Goal: Information Seeking & Learning: Learn about a topic

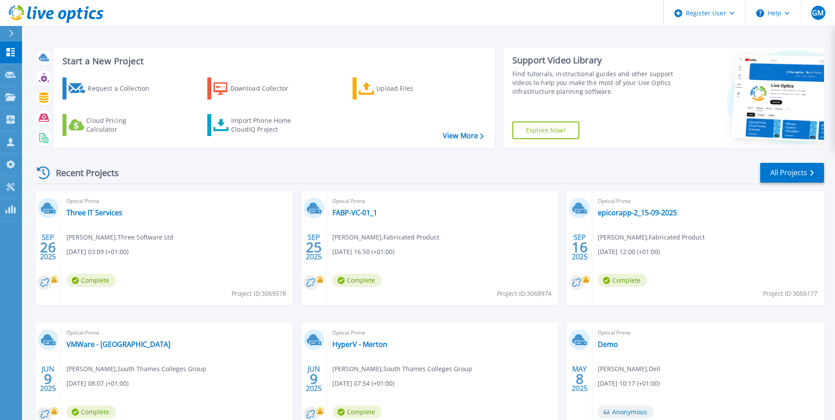
click at [92, 220] on div "Optical Prime Three IT Services Gary Flood , Three Software Ltd 09/26/2025, 03:…" at bounding box center [177, 248] width 232 height 114
click at [94, 213] on link "Three IT Services" at bounding box center [95, 212] width 56 height 9
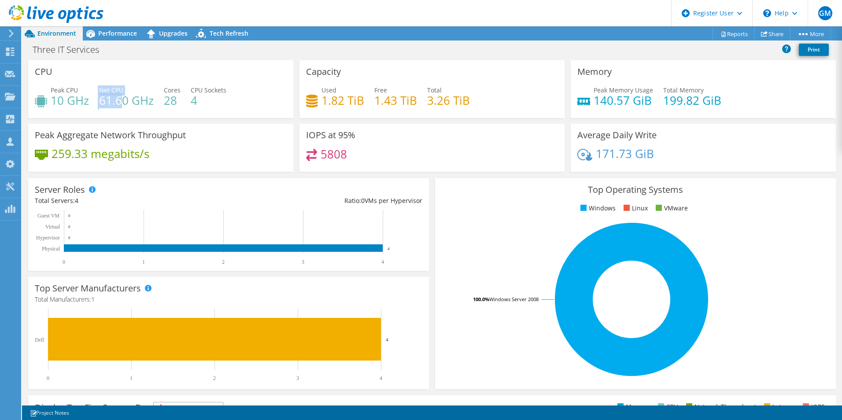
drag, startPoint x: 98, startPoint y: 101, endPoint x: 124, endPoint y: 98, distance: 26.6
click at [124, 98] on div "Peak CPU 10 GHz Net CPU 61.60 GHz Cores 28 CPU Sockets 4" at bounding box center [161, 99] width 252 height 29
drag, startPoint x: 124, startPoint y: 98, endPoint x: 119, endPoint y: 80, distance: 18.7
click at [119, 80] on div "CPU Peak CPU 10 GHz Net CPU 61.60 GHz Cores 28 CPU Sockets 4" at bounding box center [160, 89] width 265 height 58
click at [376, 359] on rect at bounding box center [214, 339] width 333 height 43
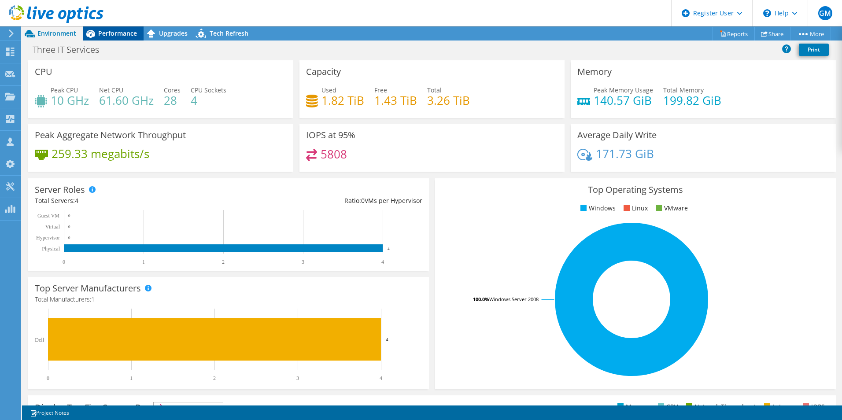
click at [116, 34] on span "Performance" at bounding box center [117, 33] width 39 height 8
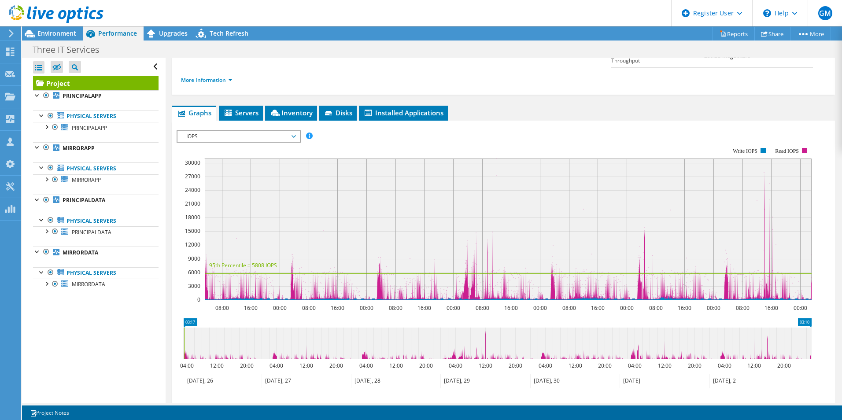
scroll to position [127, 0]
click at [677, 166] on rect at bounding box center [508, 228] width 607 height 141
drag, startPoint x: 811, startPoint y: 320, endPoint x: 391, endPoint y: 335, distance: 420.0
drag, startPoint x: 391, startPoint y: 335, endPoint x: 192, endPoint y: 317, distance: 200.3
click at [193, 327] on icon at bounding box center [497, 343] width 627 height 32
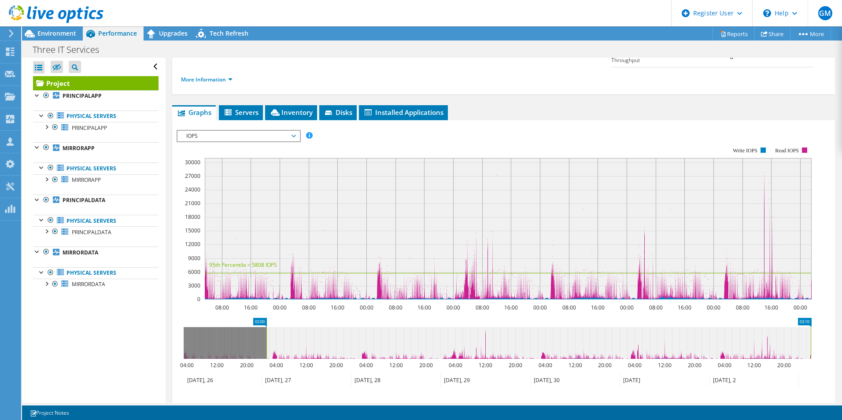
drag, startPoint x: 184, startPoint y: 318, endPoint x: 266, endPoint y: 320, distance: 82.4
click at [266, 327] on rect at bounding box center [267, 343] width 4 height 32
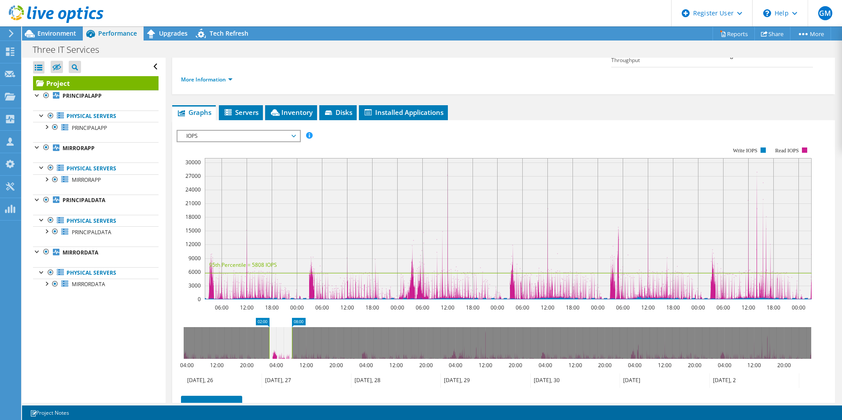
drag, startPoint x: 811, startPoint y: 318, endPoint x: 296, endPoint y: 383, distance: 518.5
click at [294, 383] on section "Workload Concentration: 06:00 12:00 18:00 00:00 06:00 12:00 18:00 00:00 06:00 1…" at bounding box center [504, 280] width 654 height 291
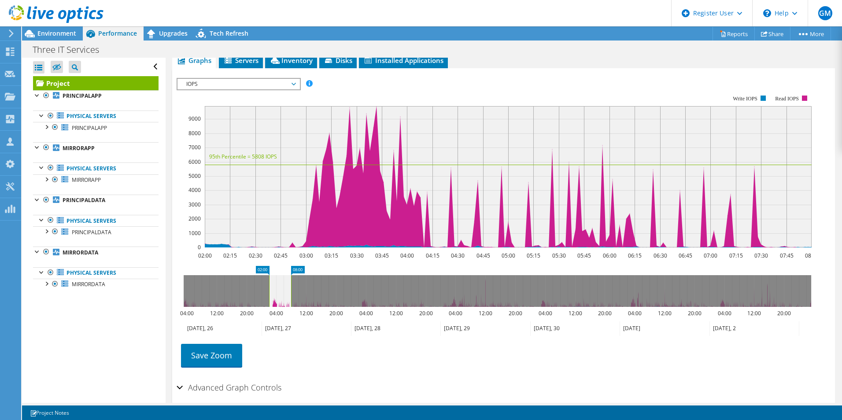
scroll to position [181, 0]
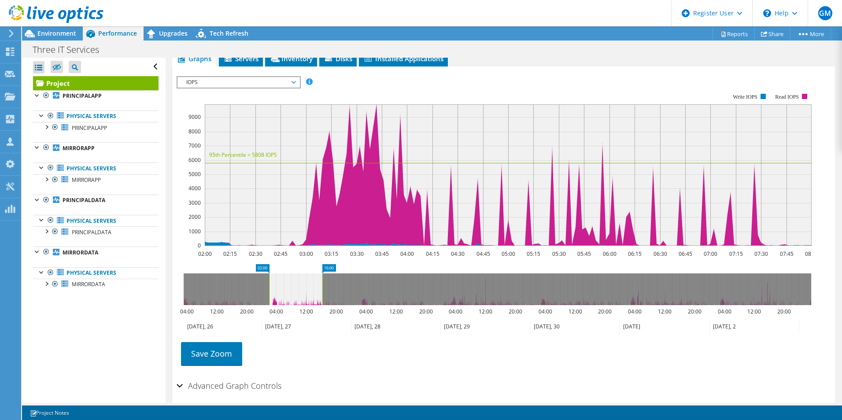
drag, startPoint x: 292, startPoint y: 270, endPoint x: 324, endPoint y: 266, distance: 32.0
click at [324, 274] on rect at bounding box center [323, 290] width 4 height 32
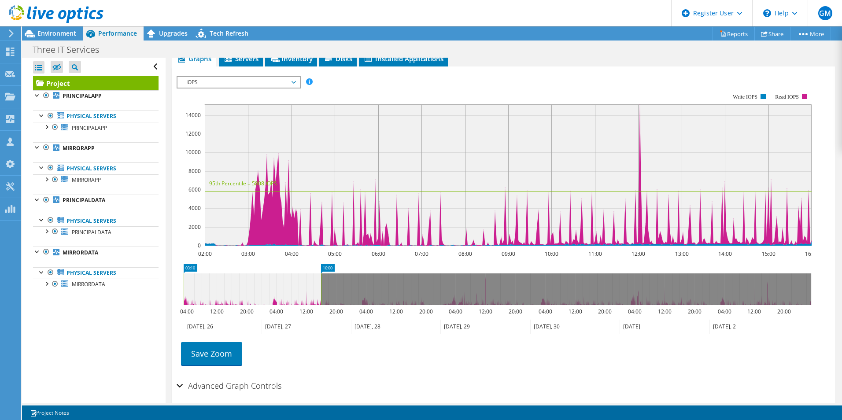
drag, startPoint x: 269, startPoint y: 269, endPoint x: 172, endPoint y: 279, distance: 97.0
click at [172, 279] on section "IOPS Disk Throughput IO Size Latency Queue Depth CPU Percentage Memory Page Fau…" at bounding box center [503, 245] width 663 height 356
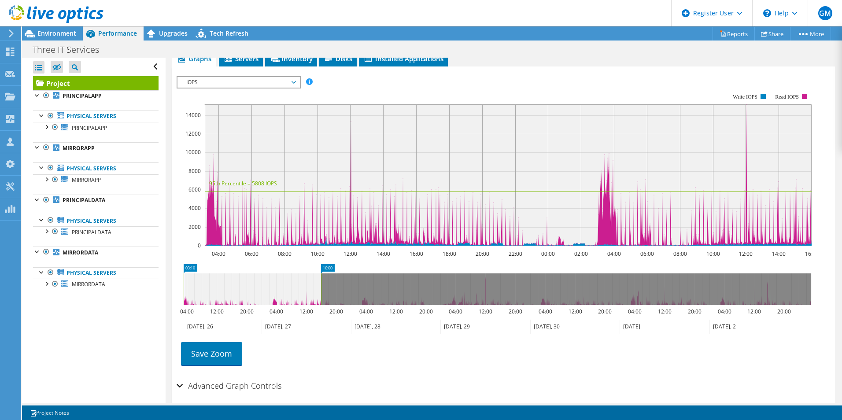
drag, startPoint x: 321, startPoint y: 270, endPoint x: 808, endPoint y: 270, distance: 486.7
drag, startPoint x: 808, startPoint y: 270, endPoint x: 325, endPoint y: 320, distance: 485.3
click at [325, 335] on div "Save Zoom" at bounding box center [504, 354] width 654 height 38
drag, startPoint x: 320, startPoint y: 273, endPoint x: 498, endPoint y: 277, distance: 178.4
drag, startPoint x: 498, startPoint y: 277, endPoint x: 352, endPoint y: 348, distance: 162.3
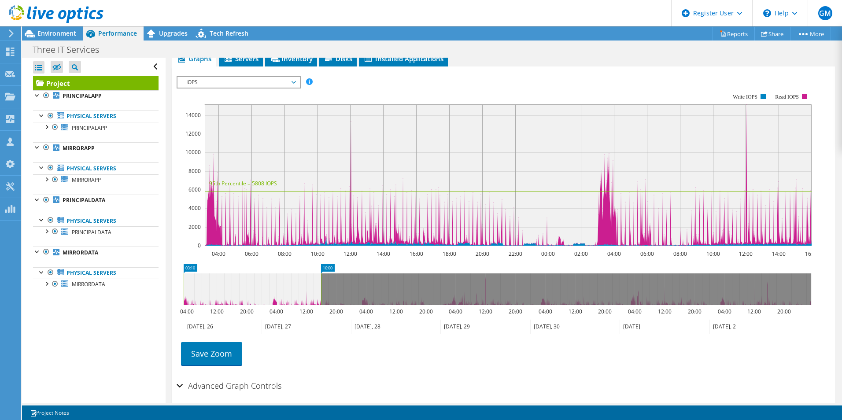
click at [352, 348] on div "Save Zoom" at bounding box center [504, 354] width 654 height 38
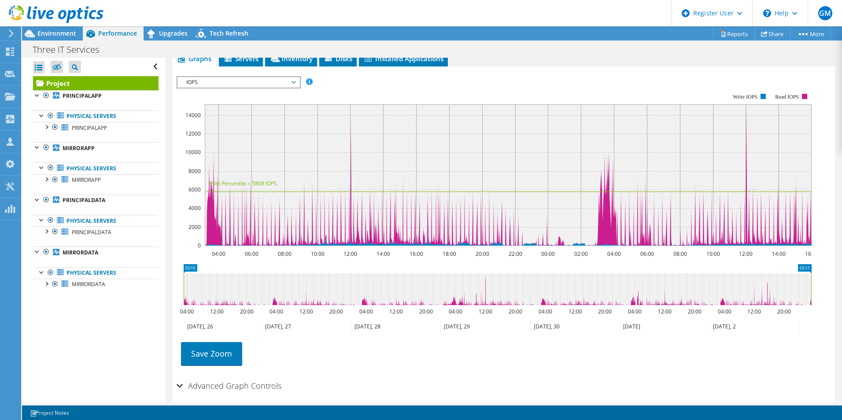
drag, startPoint x: 322, startPoint y: 271, endPoint x: 842, endPoint y: 208, distance: 523.9
click at [842, 208] on html "GM Dell User [PERSON_NAME] [PERSON_NAME][EMAIL_ADDRESS][DOMAIN_NAME] Dell My Pr…" at bounding box center [421, 210] width 842 height 420
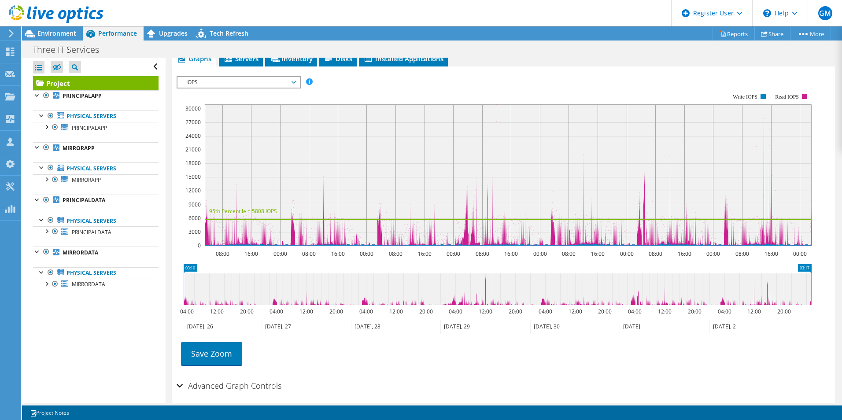
click at [286, 77] on span "IOPS" at bounding box center [238, 82] width 113 height 11
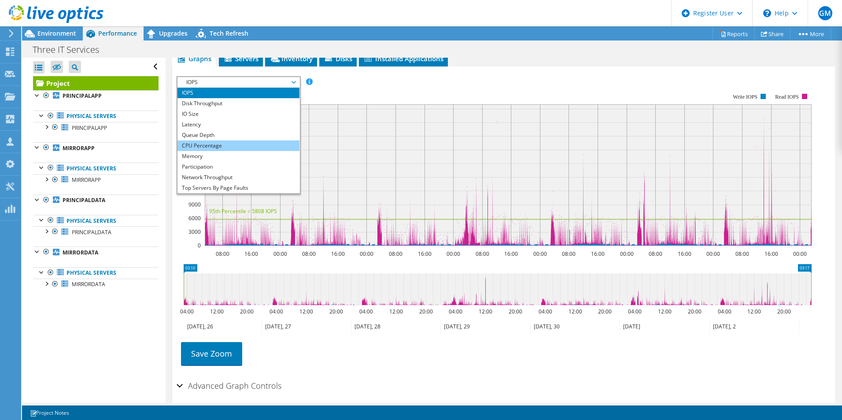
click at [223, 140] on li "CPU Percentage" at bounding box center [238, 145] width 122 height 11
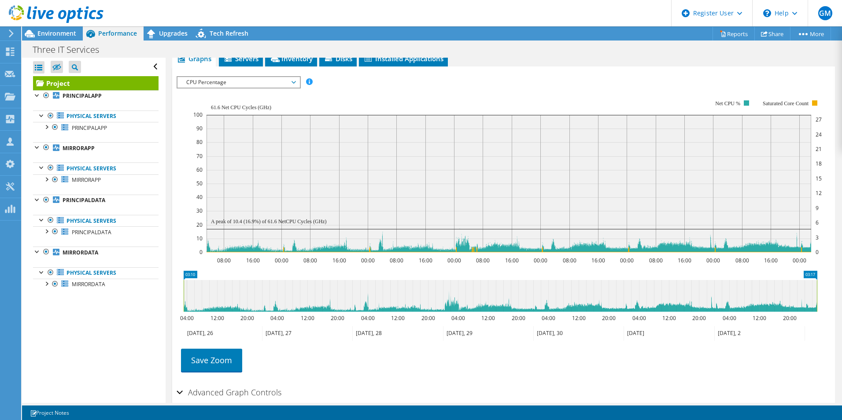
click at [534, 218] on rect at bounding box center [509, 183] width 605 height 137
click at [293, 77] on span "CPU Percentage" at bounding box center [238, 82] width 113 height 11
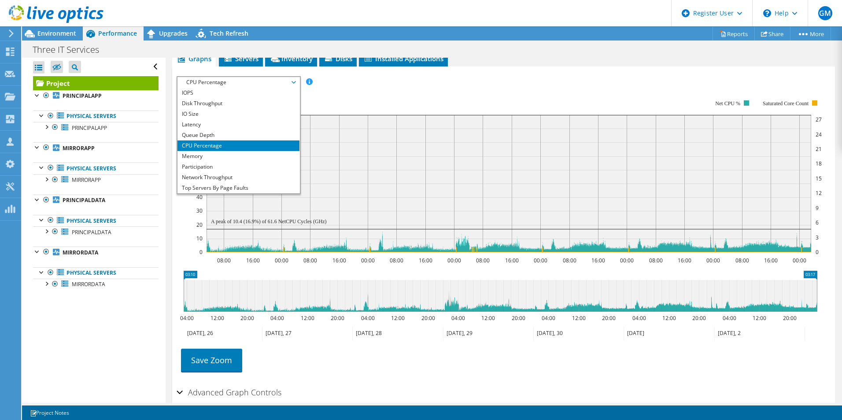
click at [325, 76] on div "IOPS Disk Throughput IO Size Latency Queue Depth CPU Percentage Memory Page Fau…" at bounding box center [504, 82] width 654 height 12
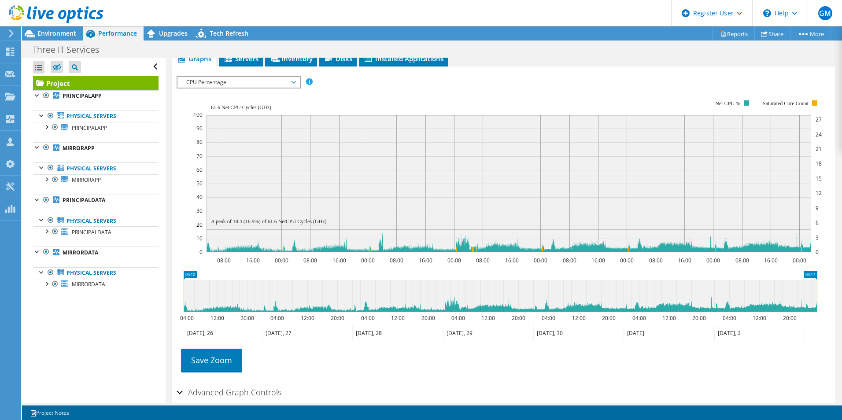
click at [277, 77] on span "CPU Percentage" at bounding box center [238, 82] width 113 height 11
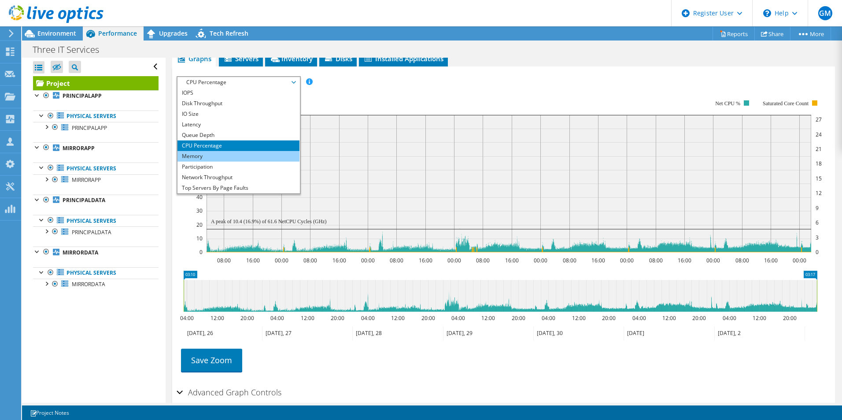
click at [232, 151] on li "Memory" at bounding box center [238, 156] width 122 height 11
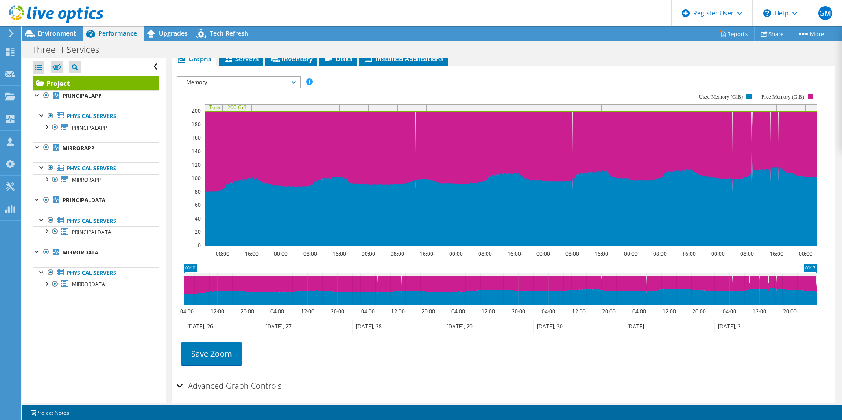
click at [269, 77] on span "Memory" at bounding box center [238, 82] width 113 height 11
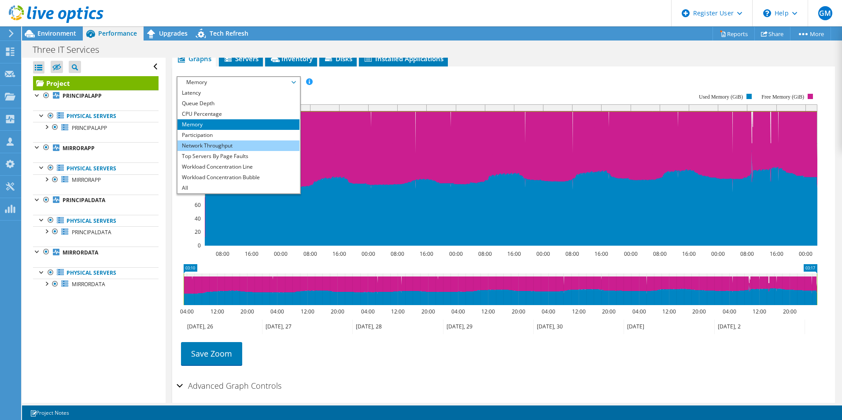
scroll to position [0, 0]
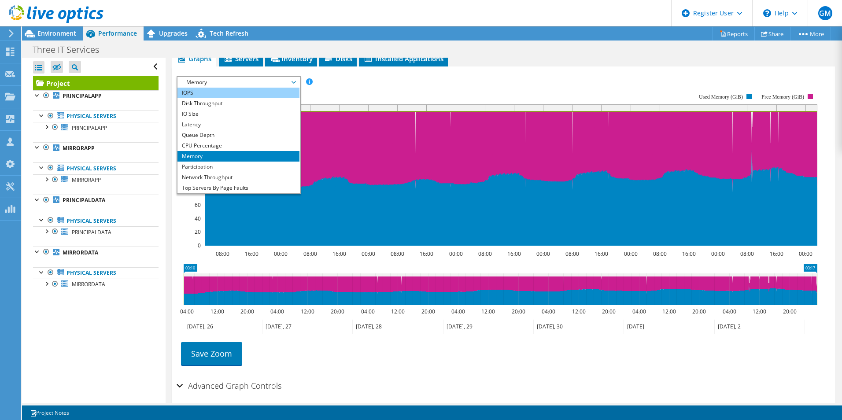
click at [227, 88] on li "IOPS" at bounding box center [238, 93] width 122 height 11
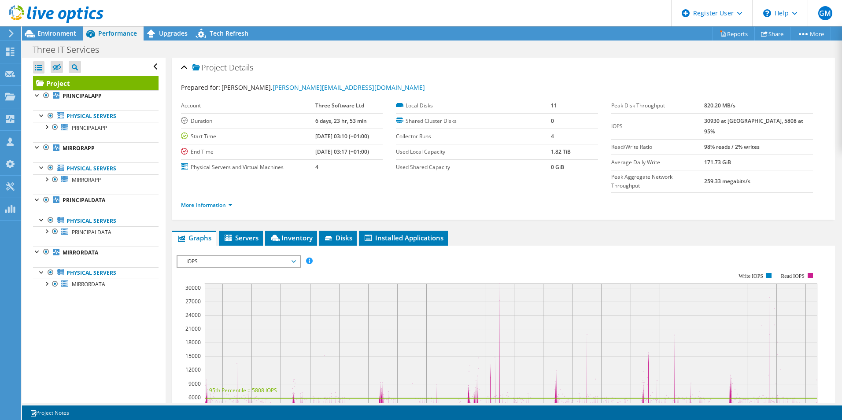
scroll to position [0, 0]
click at [196, 202] on link "More Information" at bounding box center [207, 205] width 52 height 7
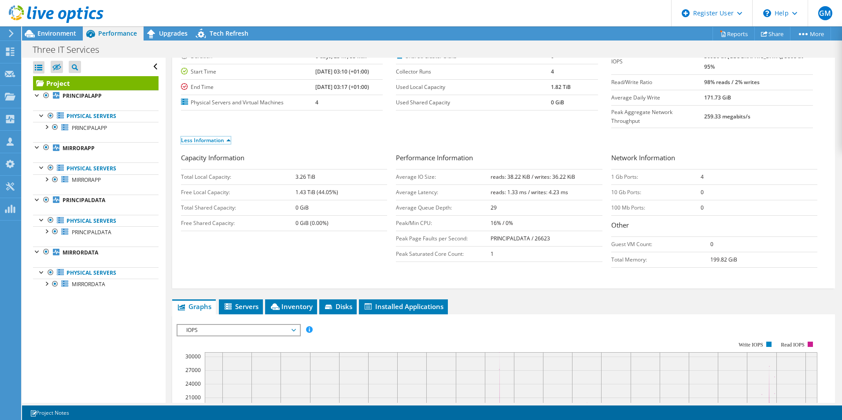
scroll to position [7, 0]
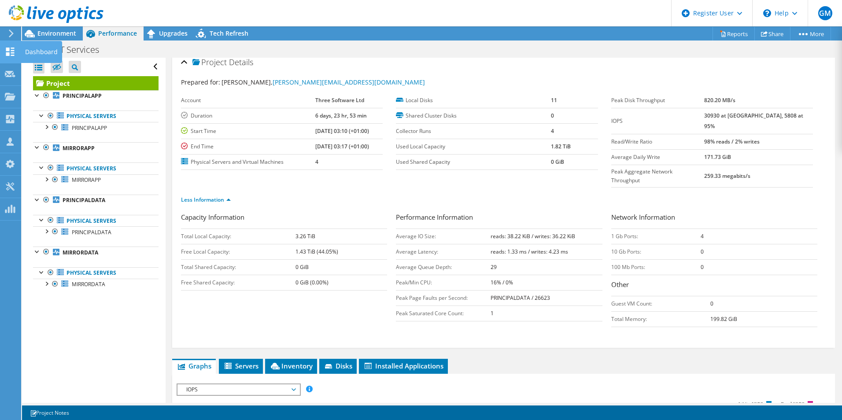
click at [33, 51] on div "Dashboard" at bounding box center [41, 52] width 41 height 22
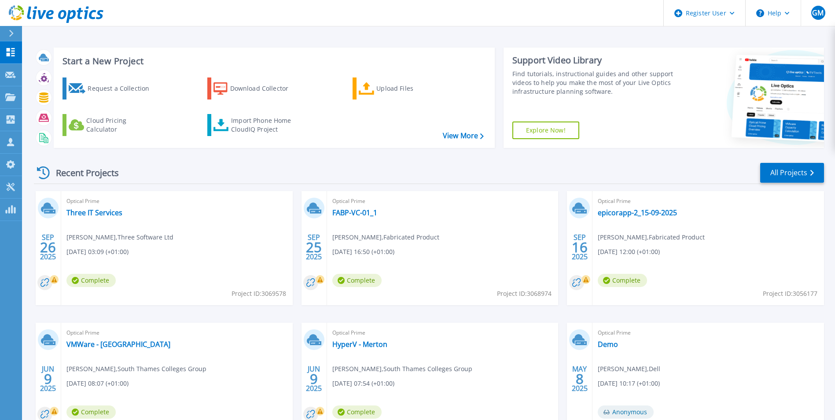
scroll to position [68, 0]
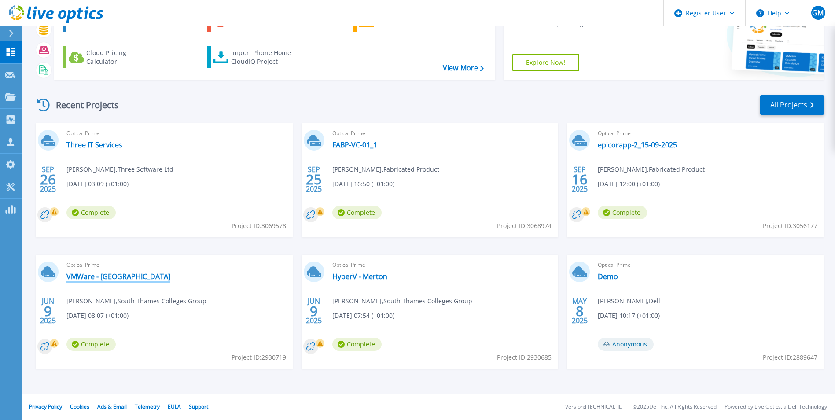
click at [118, 277] on link "VMWare - Kingston" at bounding box center [119, 276] width 104 height 9
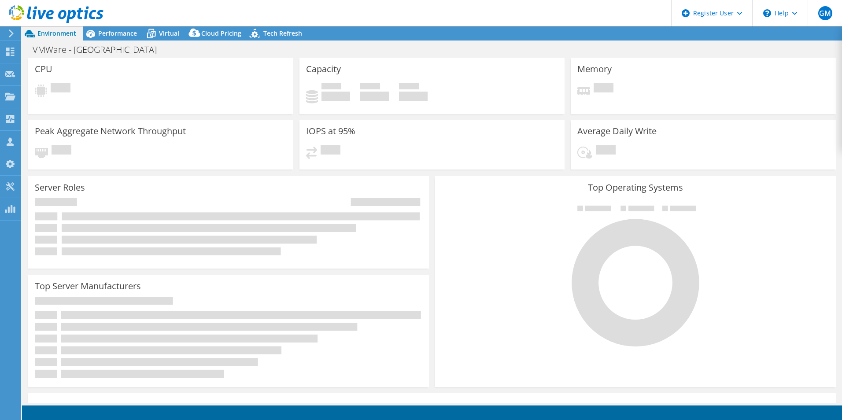
select select "USD"
select select "EULondon"
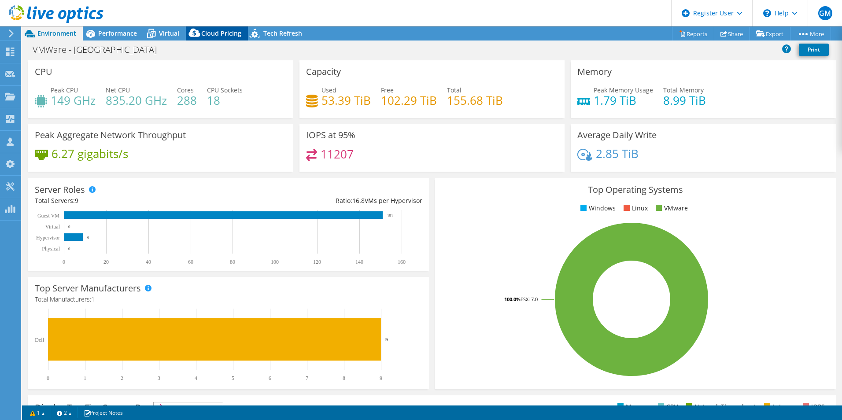
click at [201, 31] on icon at bounding box center [195, 35] width 18 height 18
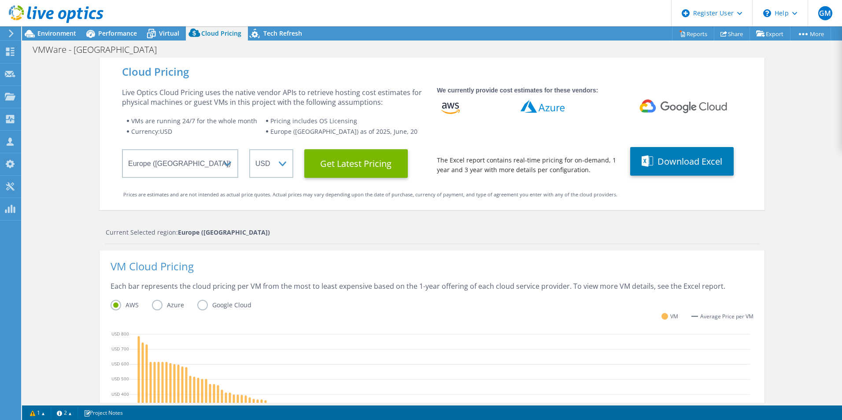
scroll to position [223, 0]
click at [81, 277] on div "Cloud Pricing Live Optics Cloud Pricing uses the native vendor APIs to retrieve…" at bounding box center [432, 352] width 820 height 588
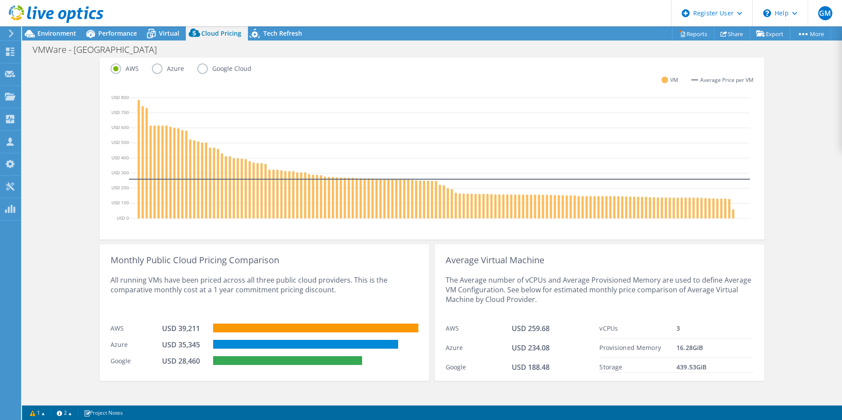
scroll to position [243, 0]
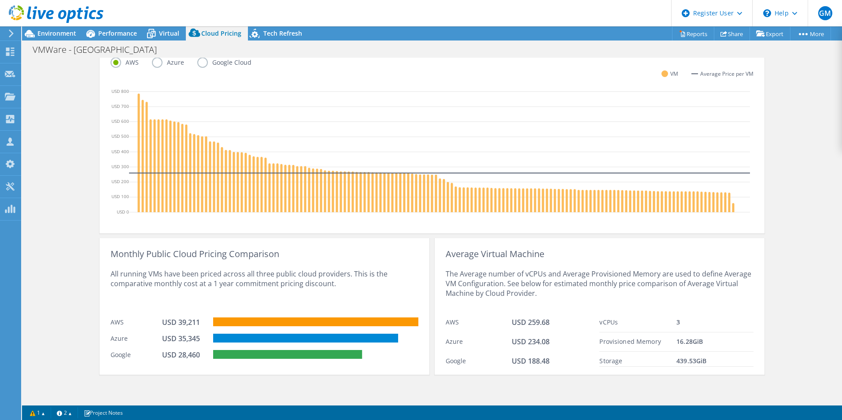
drag, startPoint x: 835, startPoint y: 71, endPoint x: 806, endPoint y: 59, distance: 32.2
click at [806, 59] on div "Cloud Pricing Live Optics Cloud Pricing uses the native vendor APIs to retrieve…" at bounding box center [432, 109] width 820 height 588
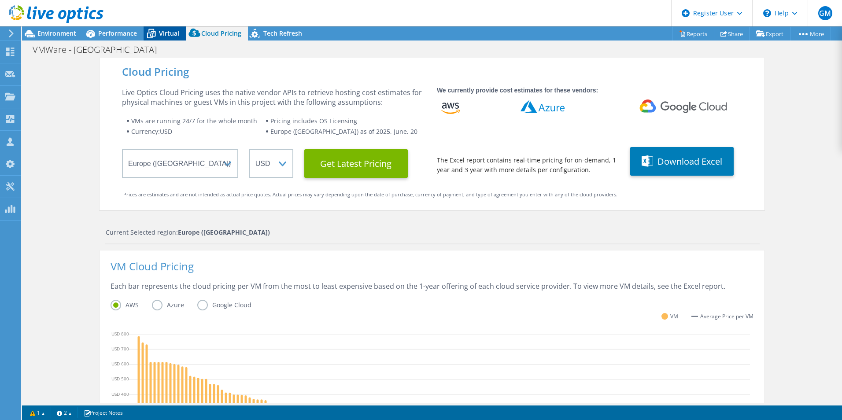
click at [171, 37] on div "Virtual" at bounding box center [165, 33] width 42 height 14
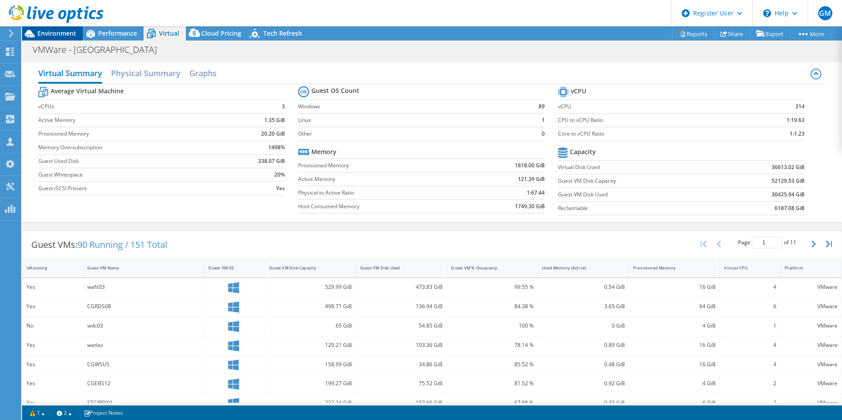
click at [70, 37] on span "Environment" at bounding box center [56, 33] width 39 height 8
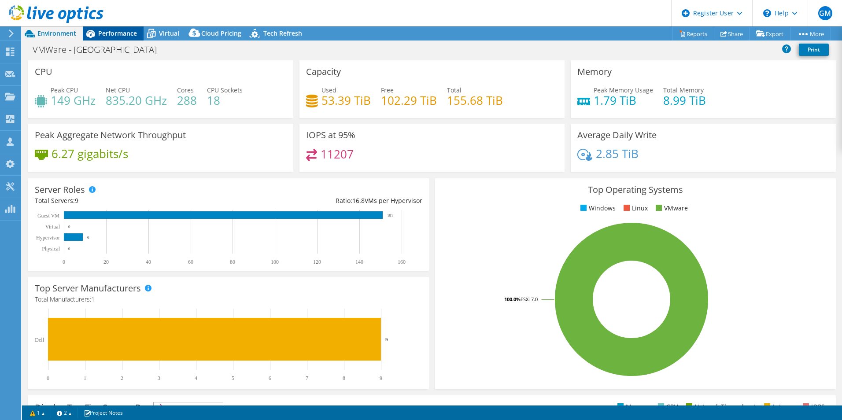
click at [116, 33] on span "Performance" at bounding box center [117, 33] width 39 height 8
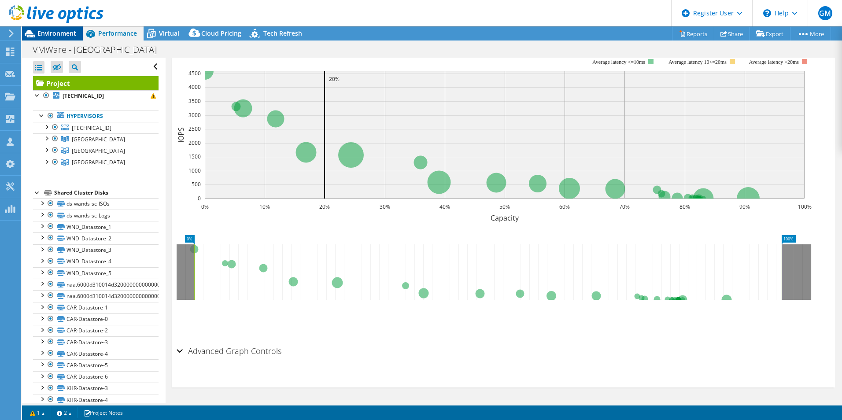
click at [56, 36] on span "Environment" at bounding box center [56, 33] width 39 height 8
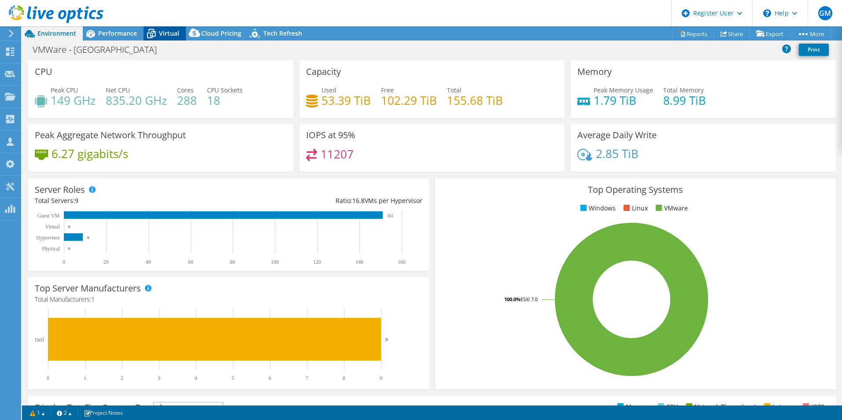
click at [159, 34] on span "Virtual" at bounding box center [169, 33] width 20 height 8
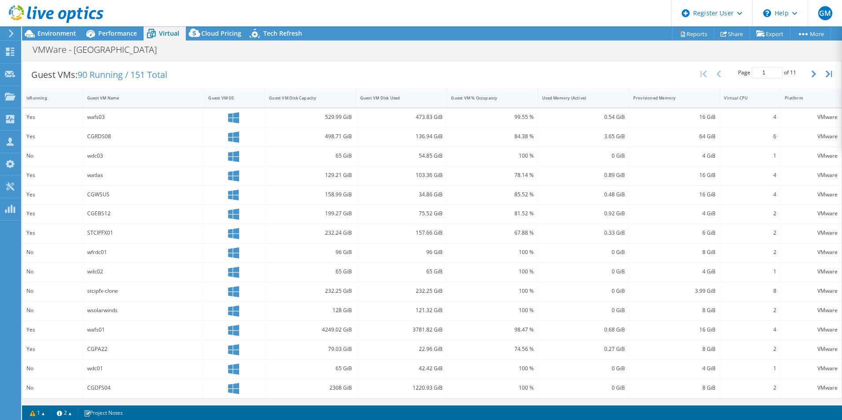
scroll to position [170, 0]
click at [725, 161] on div "1" at bounding box center [750, 156] width 61 height 19
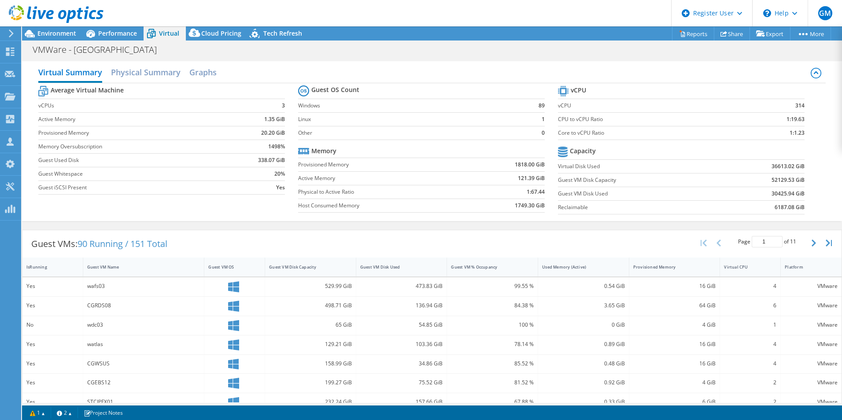
scroll to position [0, 0]
click at [70, 33] on span "Environment" at bounding box center [56, 33] width 39 height 8
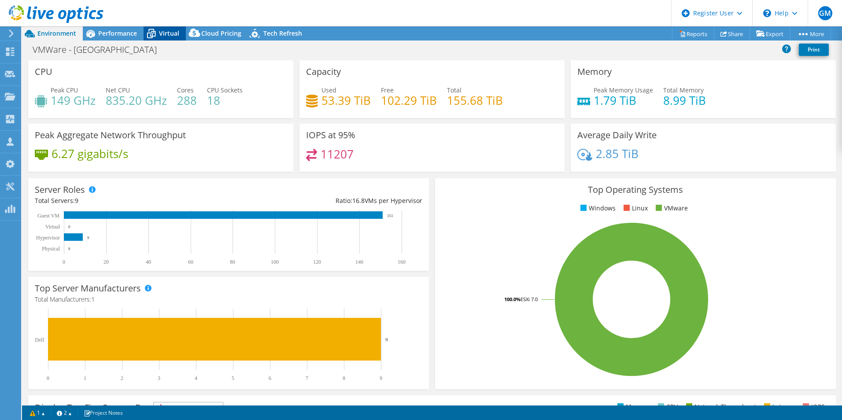
click at [161, 31] on span "Virtual" at bounding box center [169, 33] width 20 height 8
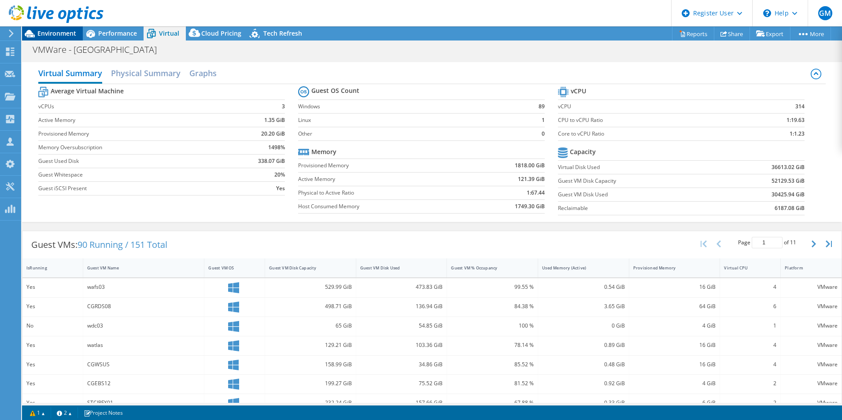
click at [56, 35] on span "Environment" at bounding box center [56, 33] width 39 height 8
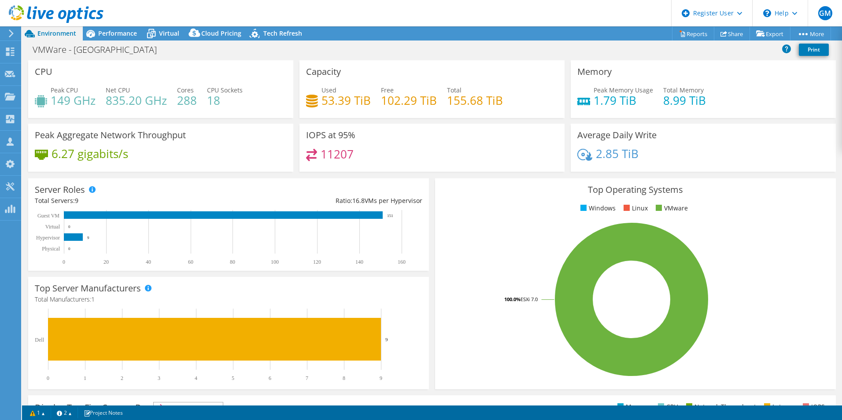
click at [110, 26] on header "GM Dell User [PERSON_NAME] [PERSON_NAME][EMAIL_ADDRESS][DOMAIN_NAME] Dell My Pr…" at bounding box center [421, 13] width 842 height 26
click at [112, 32] on span "Performance" at bounding box center [117, 33] width 39 height 8
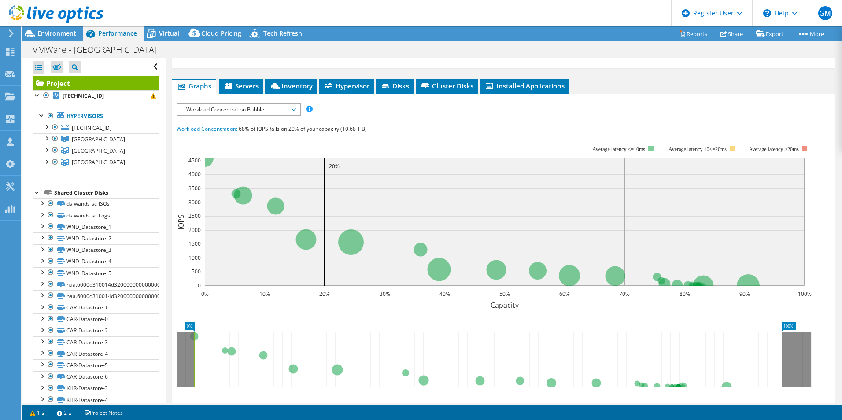
scroll to position [136, 0]
click at [248, 107] on span "Workload Concentration Bubble" at bounding box center [238, 109] width 113 height 11
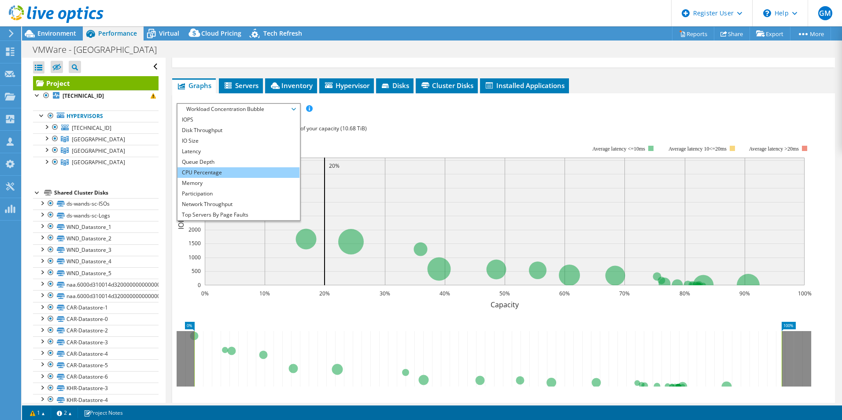
click at [229, 171] on li "CPU Percentage" at bounding box center [238, 172] width 122 height 11
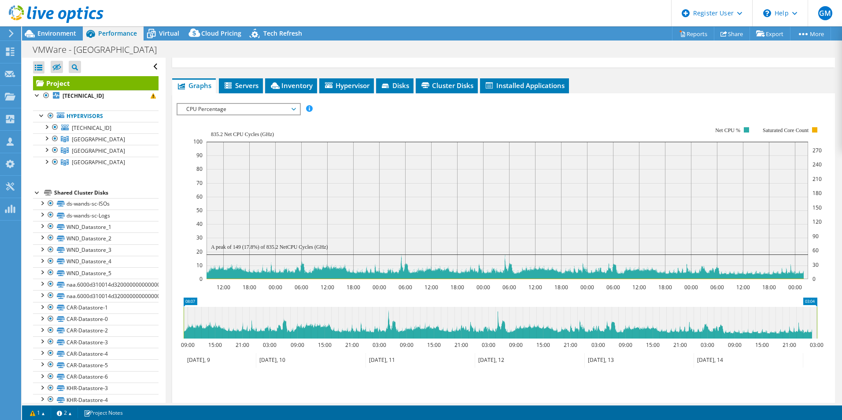
scroll to position [1, 0]
click at [239, 115] on div "CPU Percentage IOPS Disk Throughput IO Size Latency Queue Depth CPU Percentage …" at bounding box center [239, 109] width 124 height 12
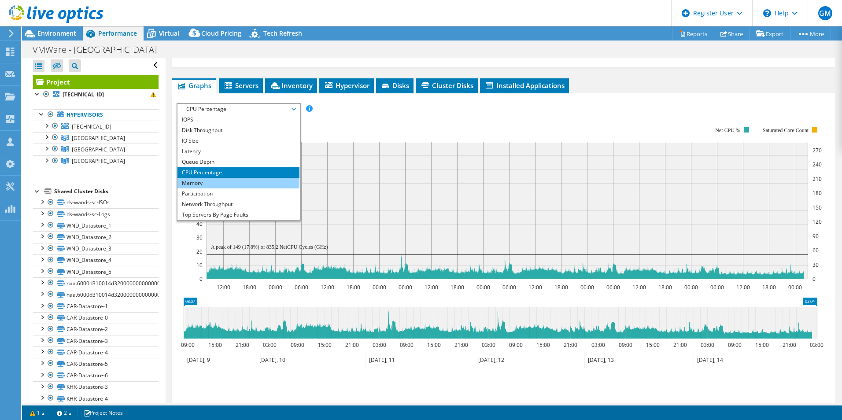
click at [232, 184] on li "Memory" at bounding box center [238, 183] width 122 height 11
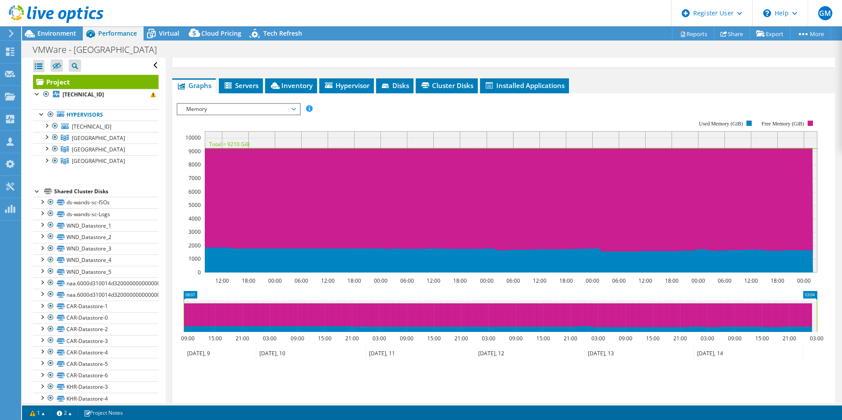
click at [235, 112] on span "Memory" at bounding box center [238, 109] width 113 height 11
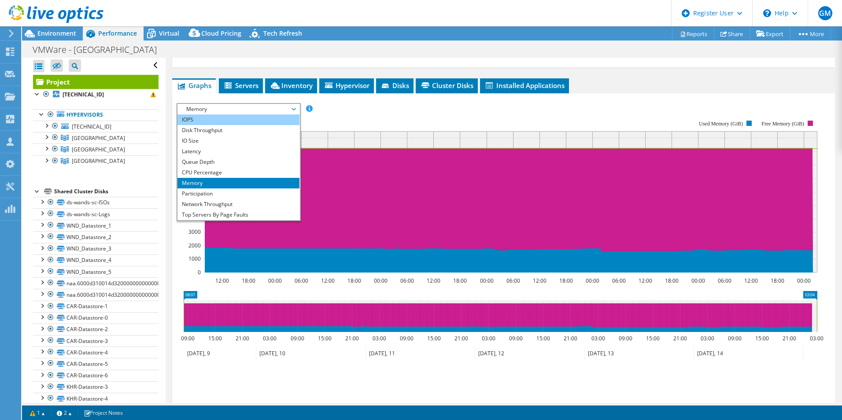
click at [219, 118] on li "IOPS" at bounding box center [238, 120] width 122 height 11
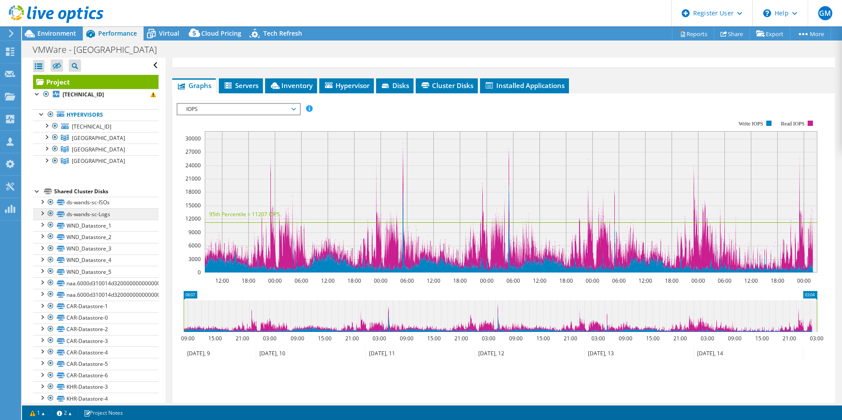
scroll to position [71, 0]
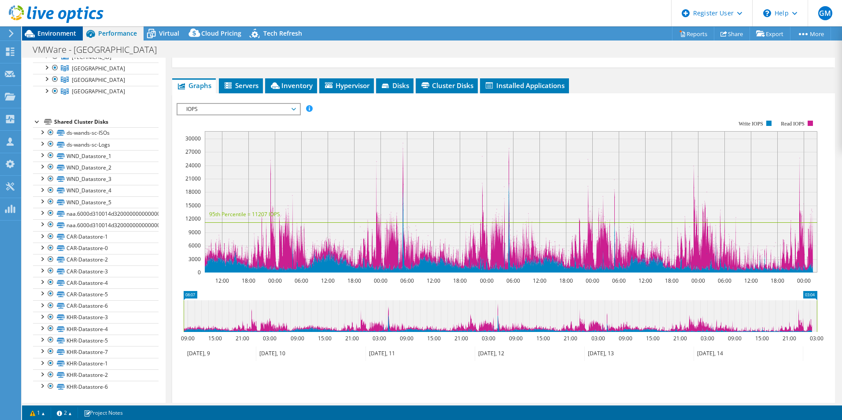
click at [63, 37] on span "Environment" at bounding box center [56, 33] width 39 height 8
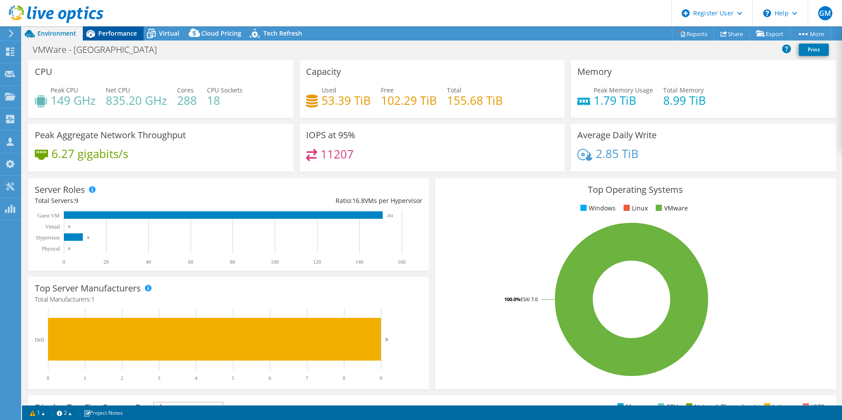
click at [133, 39] on div "Performance" at bounding box center [113, 33] width 61 height 14
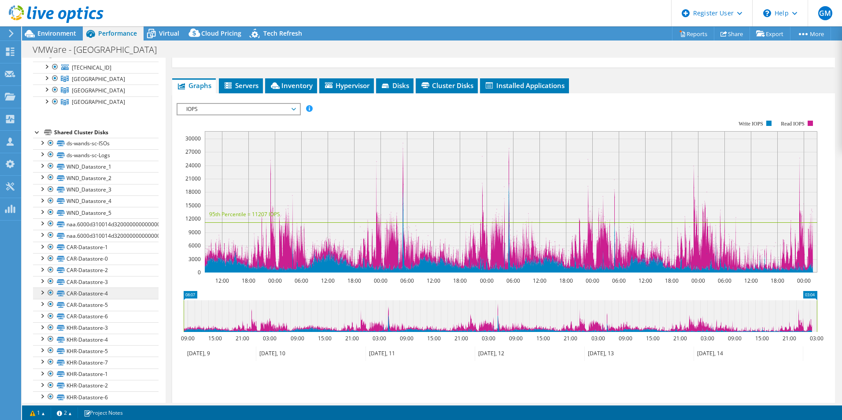
scroll to position [58, 0]
click at [39, 250] on div at bounding box center [41, 248] width 9 height 9
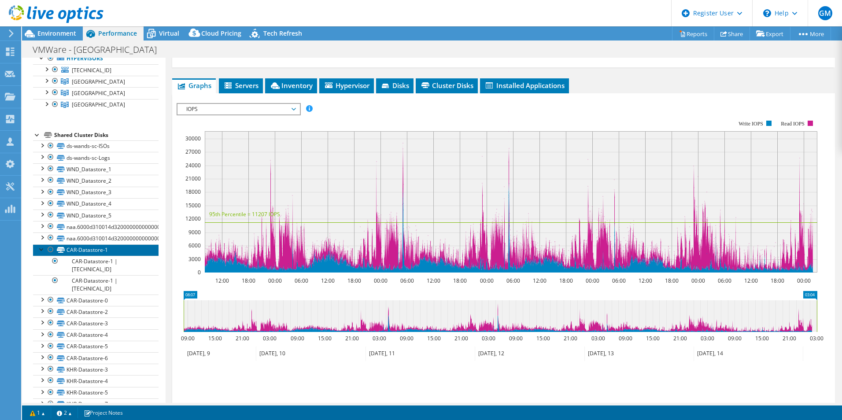
click at [88, 250] on link "CAR-Datastore-1" at bounding box center [96, 249] width 126 height 11
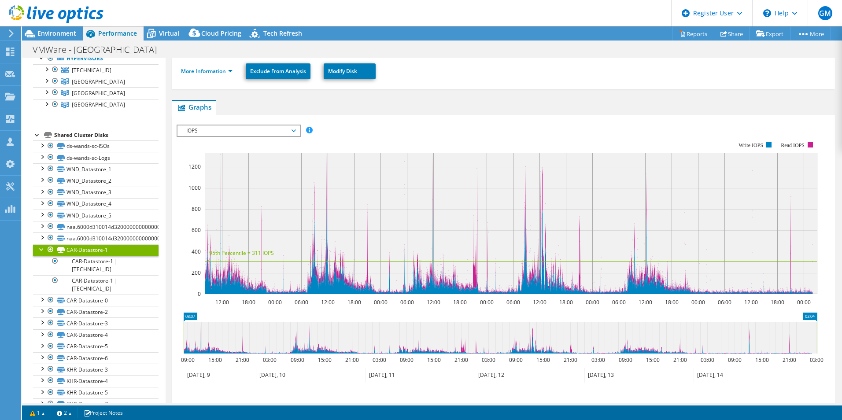
scroll to position [0, 0]
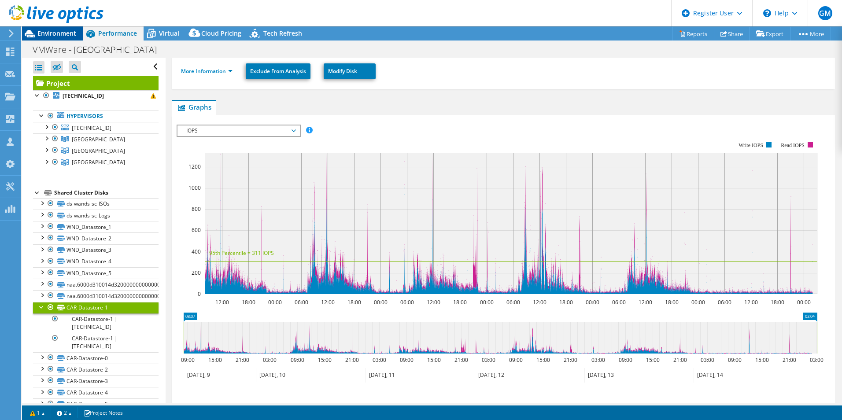
click at [69, 33] on span "Environment" at bounding box center [56, 33] width 39 height 8
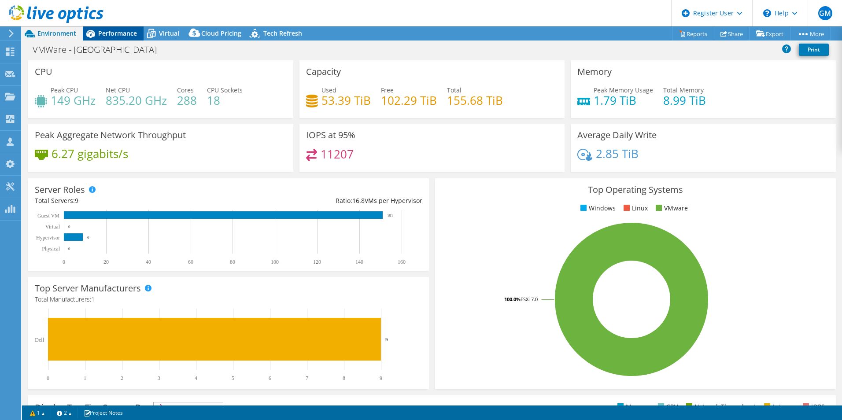
click at [127, 39] on div "Performance" at bounding box center [113, 33] width 61 height 14
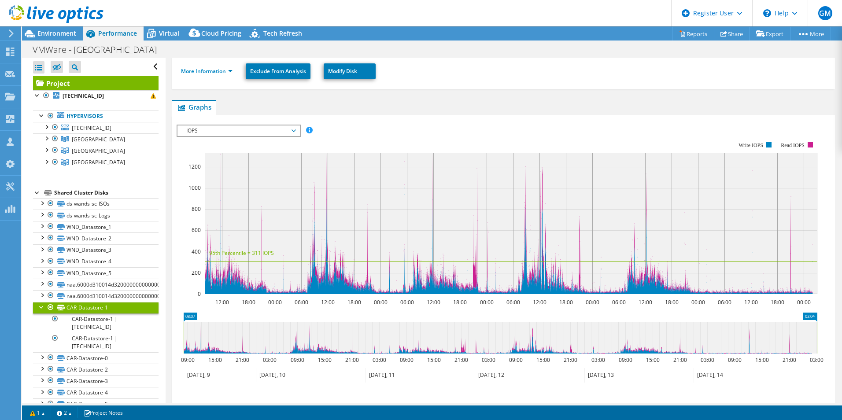
click at [251, 129] on span "IOPS" at bounding box center [238, 131] width 113 height 11
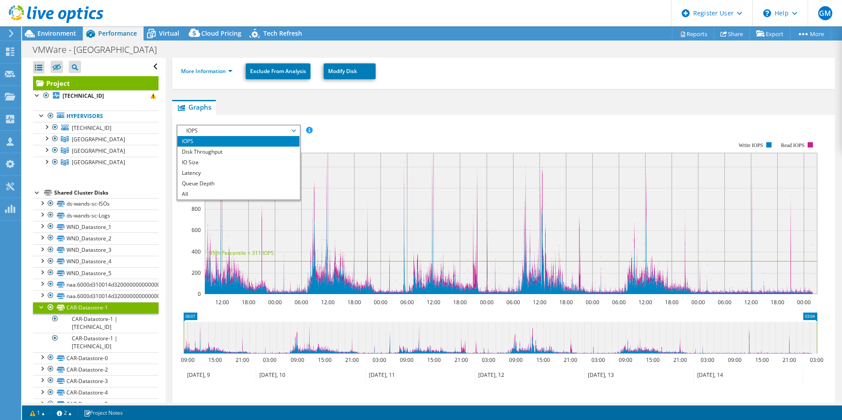
click at [245, 97] on div "CAR-Datastore-1 Details Total Capacity 3.00 TiB Used Capacity 409.00 GiB Peak T…" at bounding box center [504, 204] width 676 height 565
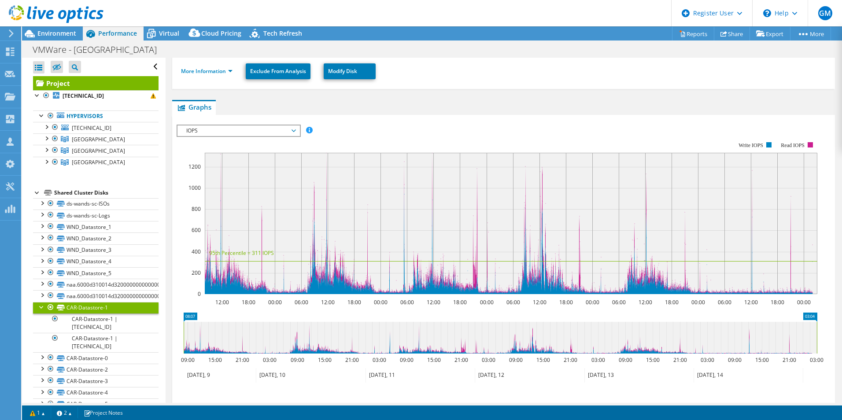
click at [80, 85] on link "Project" at bounding box center [96, 83] width 126 height 14
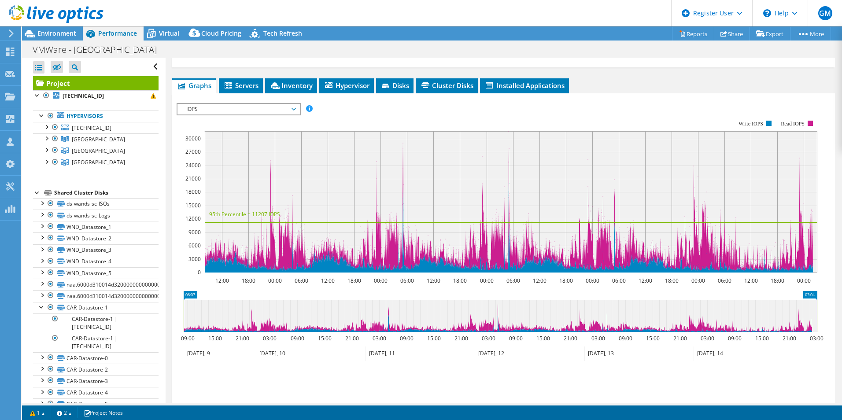
click at [213, 113] on span "IOPS" at bounding box center [238, 109] width 113 height 11
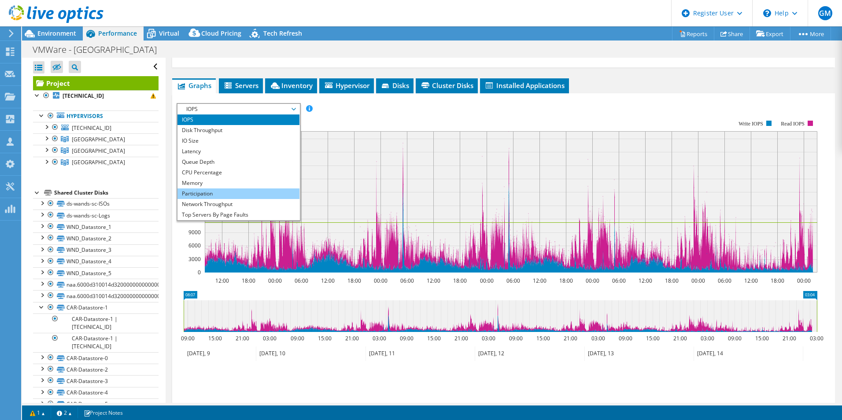
scroll to position [32, 0]
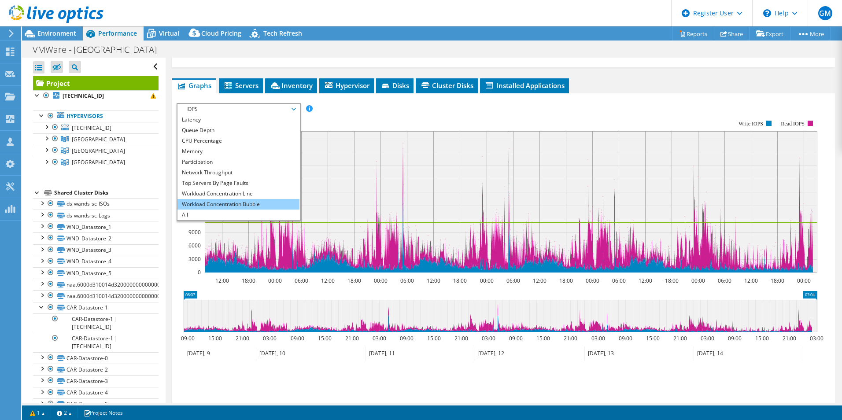
click at [226, 203] on li "Workload Concentration Bubble" at bounding box center [238, 204] width 122 height 11
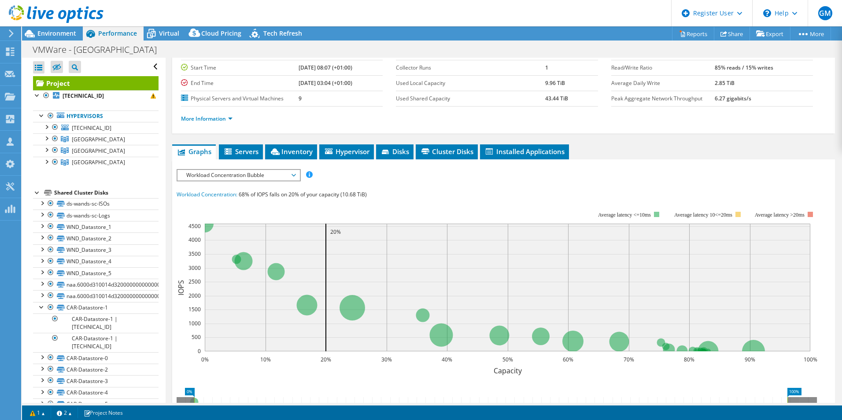
scroll to position [70, 0]
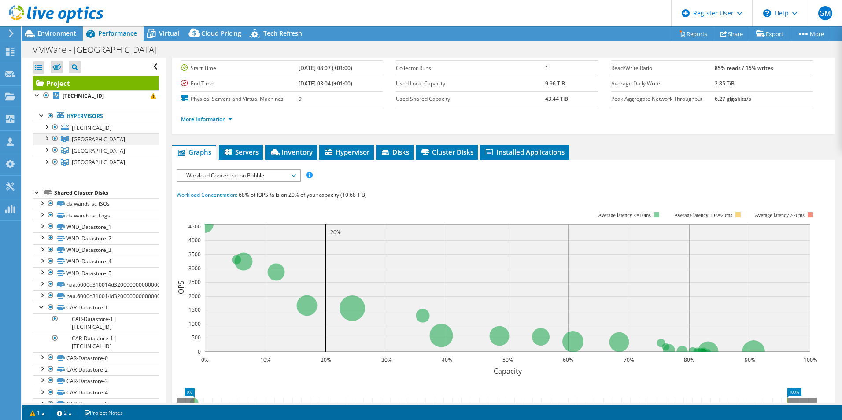
click at [45, 139] on div at bounding box center [46, 137] width 9 height 9
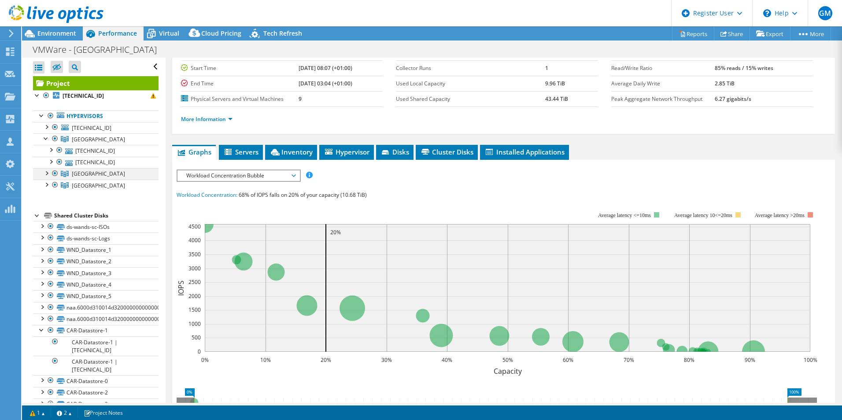
click at [48, 169] on div at bounding box center [46, 172] width 9 height 9
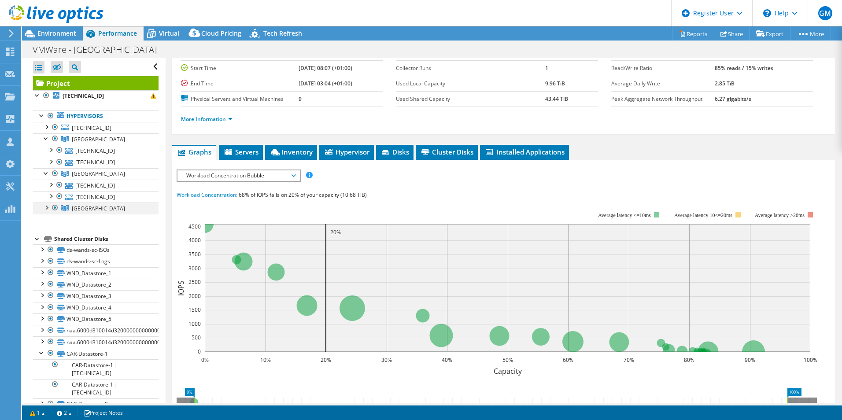
click at [47, 208] on div at bounding box center [46, 207] width 9 height 9
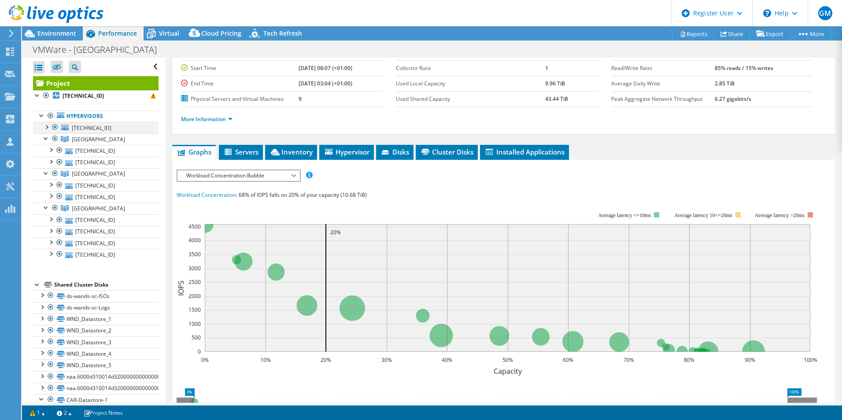
click at [49, 128] on div at bounding box center [46, 126] width 9 height 9
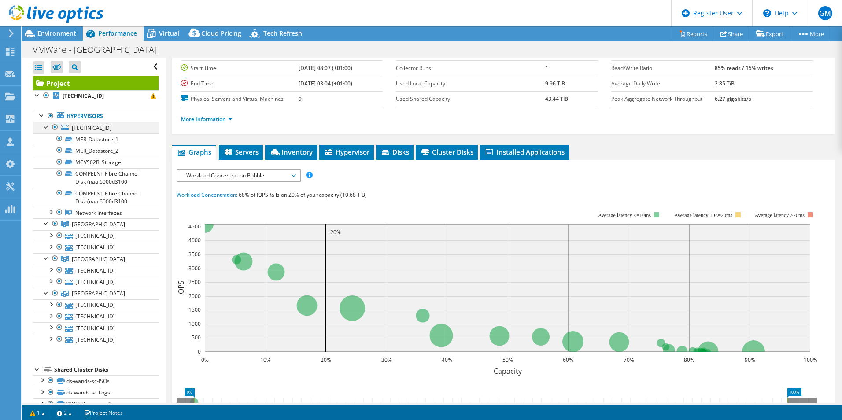
click at [49, 128] on div at bounding box center [46, 126] width 9 height 9
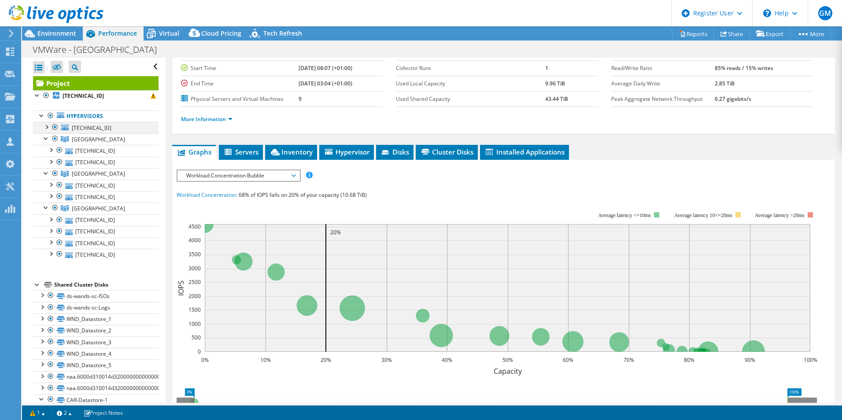
click at [59, 129] on div at bounding box center [55, 127] width 9 height 11
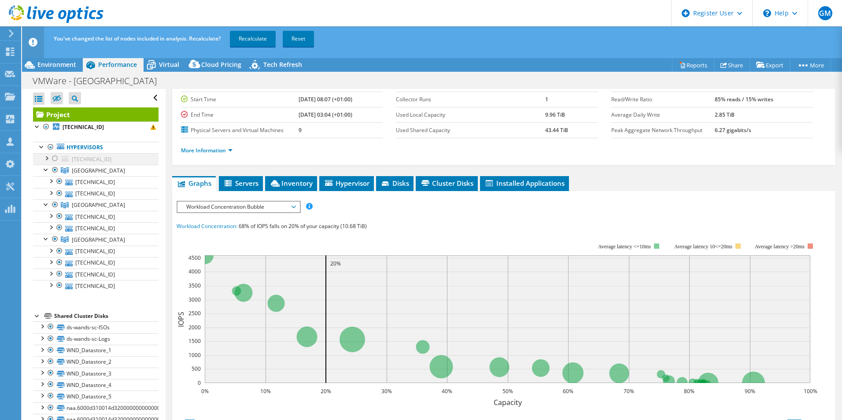
click at [57, 158] on div at bounding box center [55, 158] width 9 height 11
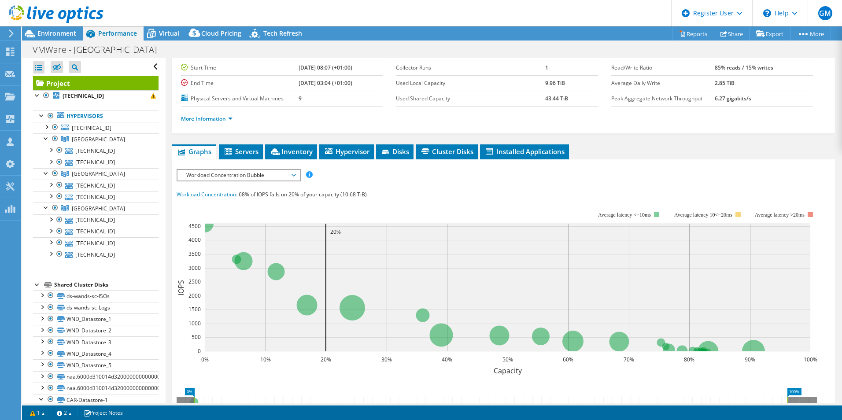
scroll to position [70, 0]
click at [670, 233] on rect at bounding box center [508, 288] width 606 height 128
click at [820, 235] on icon "0% 10% 20% 30% 40% 50% 60% 70% 80% 90% 100% Capacity 0 500 1000 1500 2000 2500 …" at bounding box center [500, 288] width 647 height 176
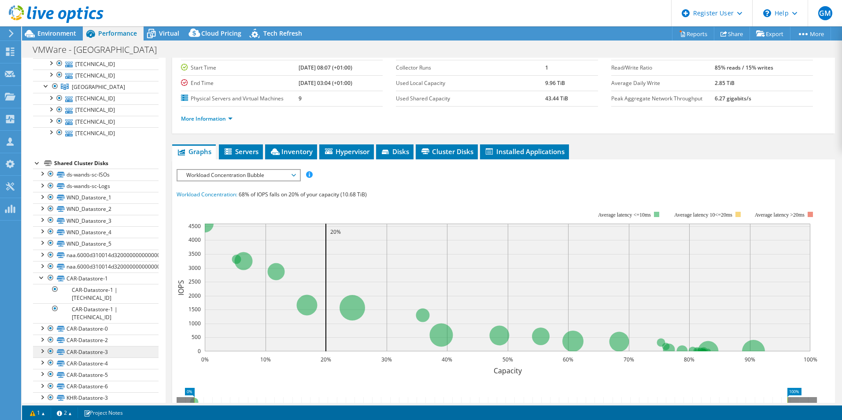
scroll to position [116, 0]
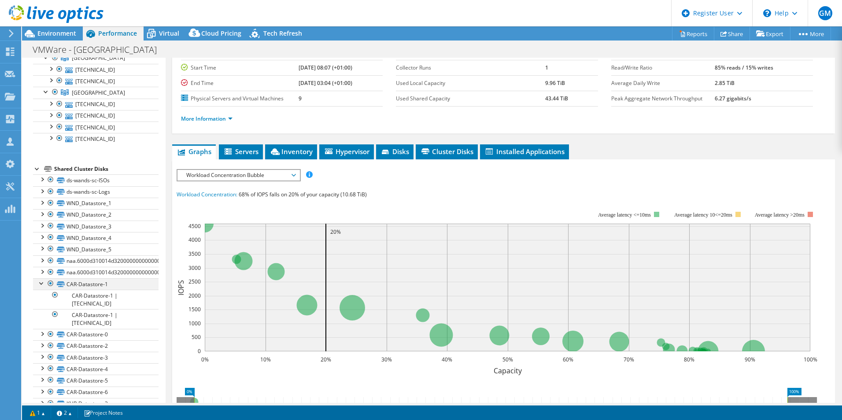
click at [39, 284] on div at bounding box center [41, 282] width 9 height 9
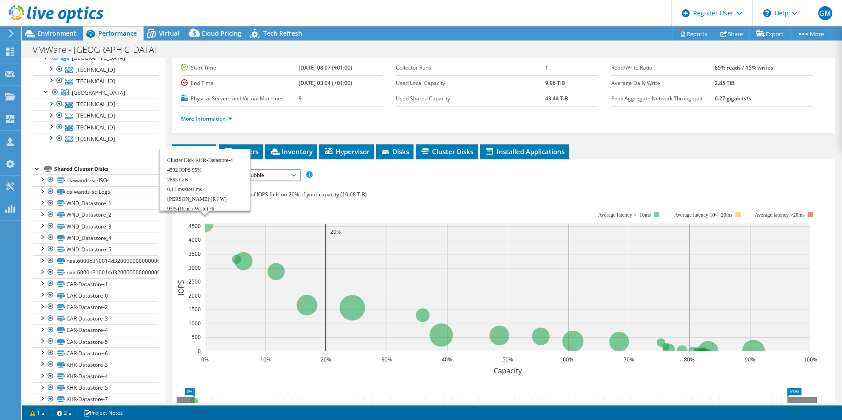
click at [209, 226] on circle at bounding box center [205, 224] width 18 height 18
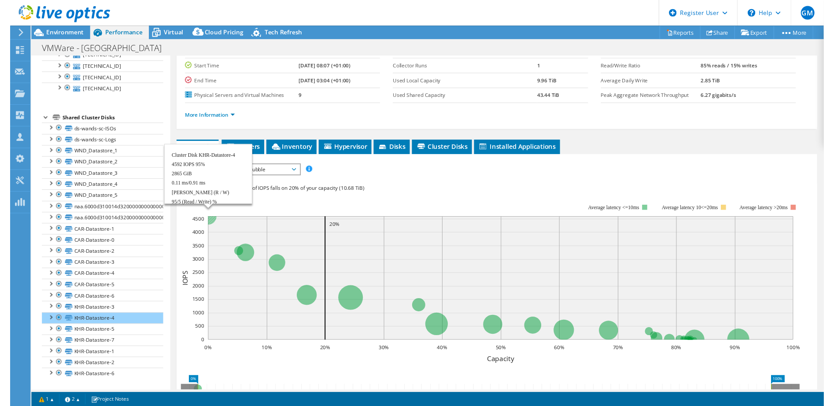
scroll to position [163, 0]
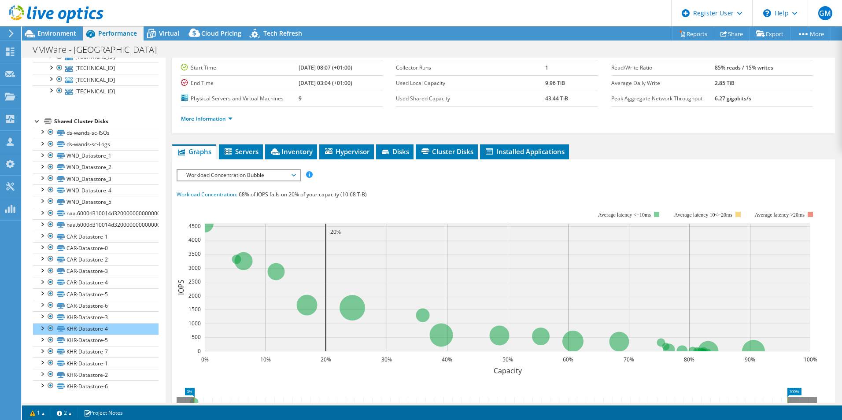
click at [425, 181] on div "IOPS Disk Throughput IO Size Latency Queue Depth CPU Percentage Memory Page Fau…" at bounding box center [504, 175] width 654 height 12
click at [62, 36] on span "Environment" at bounding box center [56, 33] width 39 height 8
